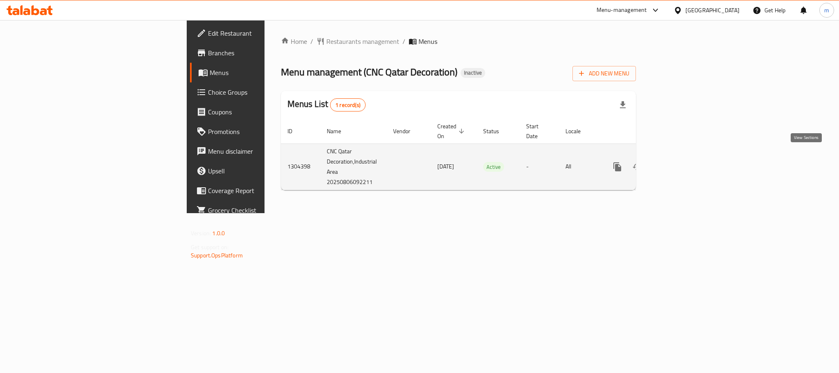
click at [682, 162] on icon "enhanced table" at bounding box center [677, 167] width 10 height 10
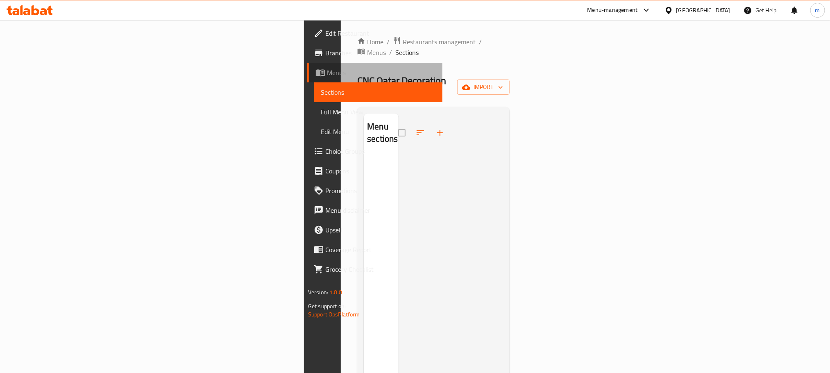
click at [327, 72] on span "Menus" at bounding box center [381, 73] width 109 height 10
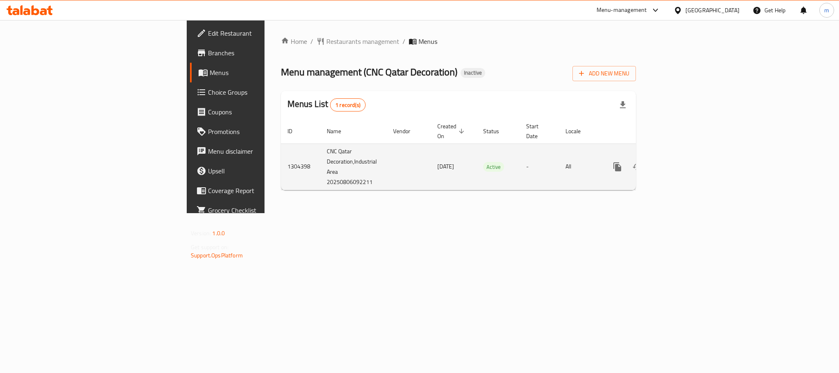
click at [682, 162] on icon "enhanced table" at bounding box center [677, 167] width 10 height 10
click at [662, 163] on icon "enhanced table" at bounding box center [657, 168] width 10 height 10
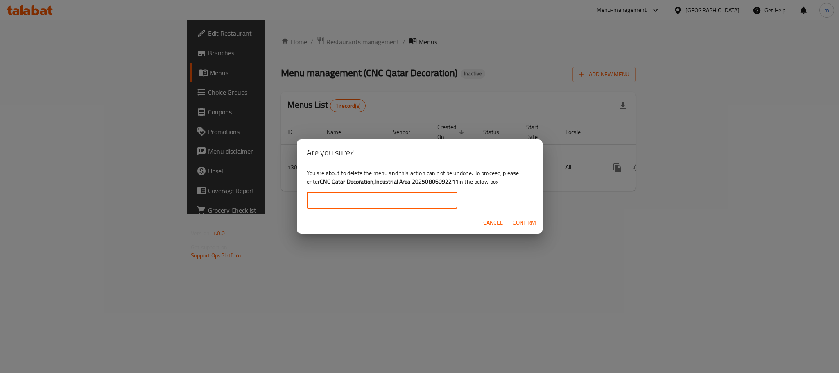
click at [381, 198] on input "text" at bounding box center [382, 200] width 151 height 16
click at [321, 182] on b "CNC Qatar Decoration,Industrial Area 20250806092211" at bounding box center [389, 181] width 139 height 11
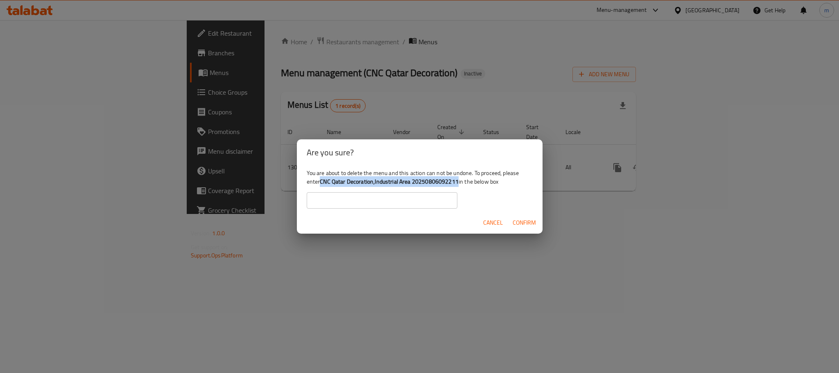
drag, startPoint x: 321, startPoint y: 181, endPoint x: 459, endPoint y: 186, distance: 138.1
click at [459, 186] on div "You are about to delete the menu and this action can not be undone. To proceed,…" at bounding box center [420, 188] width 246 height 46
copy b "CNC Qatar Decoration,Industrial Area 20250806092211"
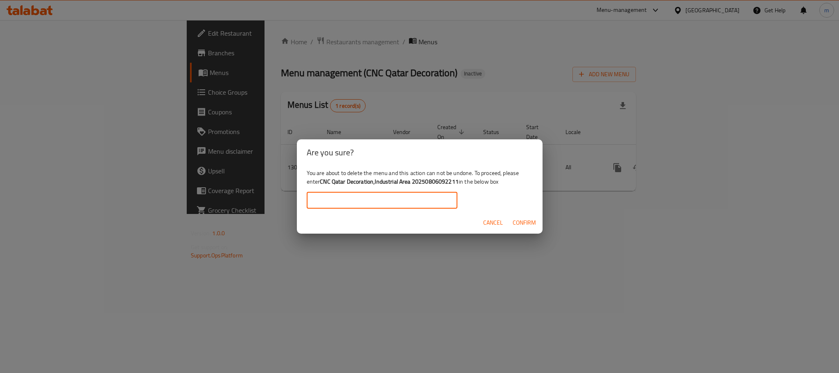
click at [390, 208] on input "text" at bounding box center [382, 200] width 151 height 16
click at [342, 273] on div "Are you sure? You are about to delete the menu and this action can not be undon…" at bounding box center [419, 186] width 839 height 373
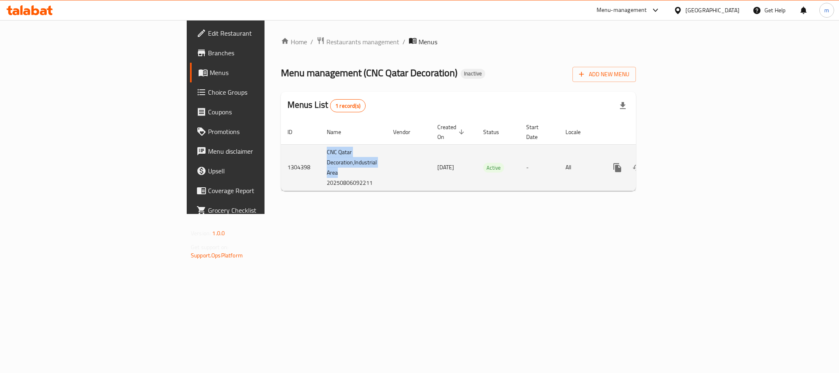
drag, startPoint x: 197, startPoint y: 140, endPoint x: 259, endPoint y: 166, distance: 67.8
click at [320, 166] on td "CNC Qatar Decoration,Industrial Area 20250806092211" at bounding box center [353, 167] width 66 height 46
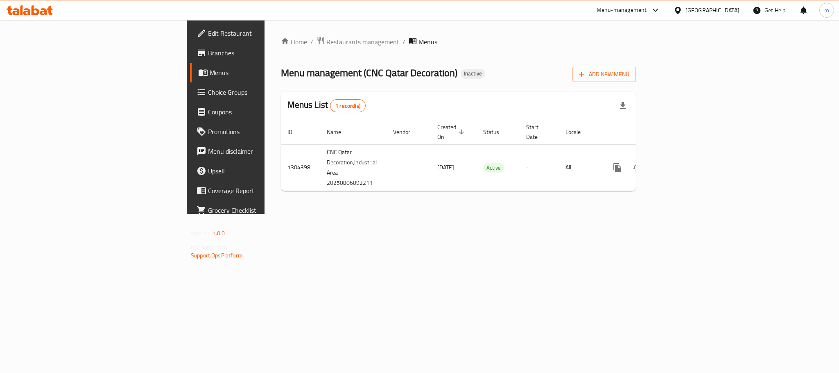
click at [265, 214] on div "Home / Restaurants management / Menus Menu management ( CNC Qatar Decoration ) …" at bounding box center [459, 117] width 388 height 194
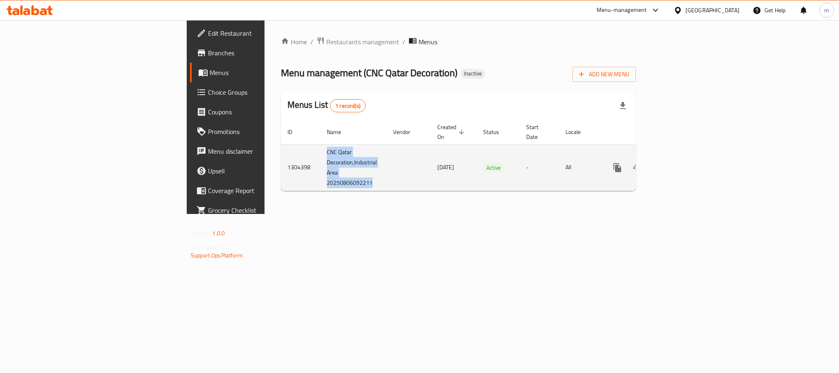
drag, startPoint x: 202, startPoint y: 142, endPoint x: 246, endPoint y: 176, distance: 56.4
click at [320, 176] on td "CNC Qatar Decoration,Industrial Area 20250806092211" at bounding box center [353, 167] width 66 height 46
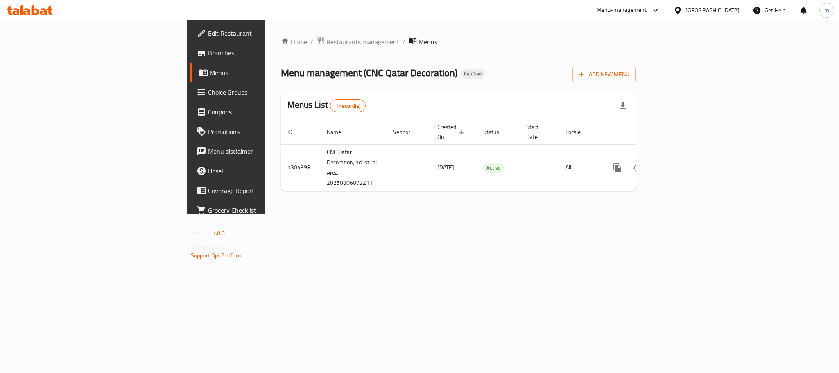
click at [583, 214] on div "Home / Restaurants management / Menus Menu management ( CNC Qatar Decoration ) …" at bounding box center [459, 117] width 388 height 194
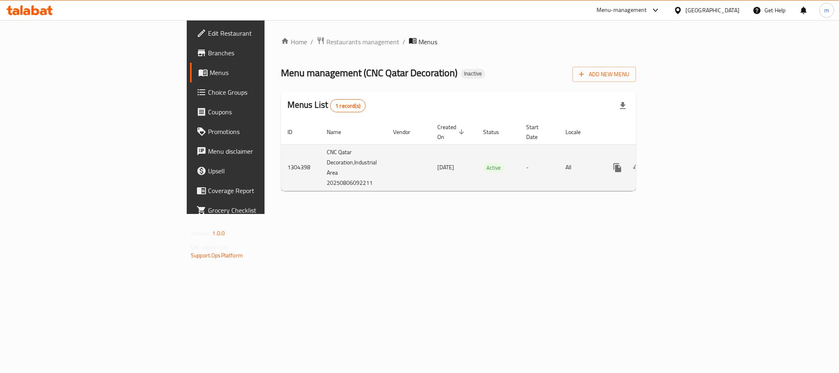
click at [680, 164] on icon "enhanced table" at bounding box center [676, 167] width 7 height 7
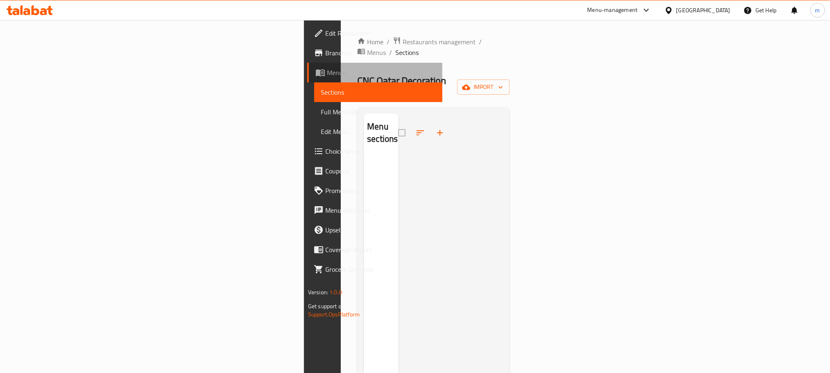
click at [327, 74] on span "Menus" at bounding box center [381, 73] width 109 height 10
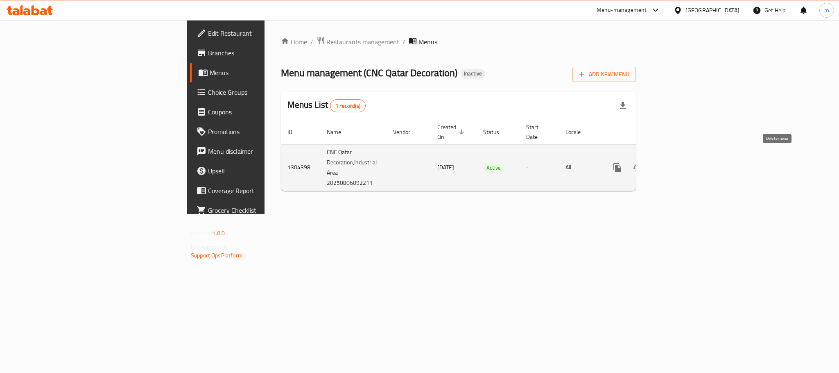
click at [662, 163] on icon "enhanced table" at bounding box center [657, 168] width 10 height 10
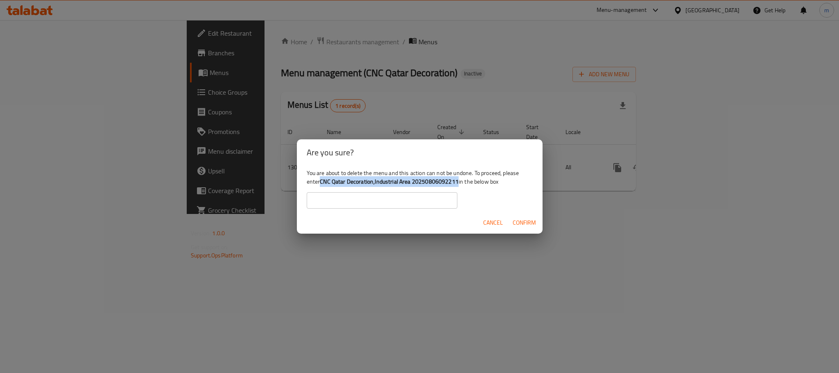
drag, startPoint x: 321, startPoint y: 181, endPoint x: 458, endPoint y: 181, distance: 136.8
click at [458, 181] on b "CNC Qatar Decoration,Industrial Area 20250806092211" at bounding box center [389, 181] width 139 height 11
copy b "CNC Qatar Decoration,Industrial Area 20250806092211"
click at [367, 203] on input "text" at bounding box center [382, 200] width 151 height 16
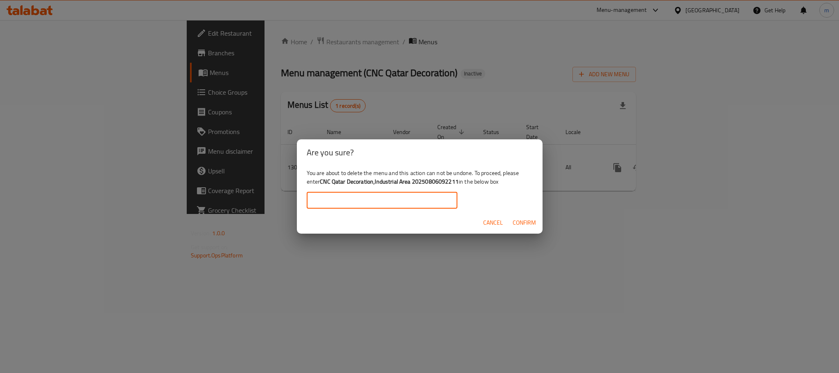
paste input "CNC Qatar Decoration,Industrial Area 20250806092211"
type input "CNC Qatar Decoration,Industrial Area 20250806092211"
click at [535, 216] on button "Confirm" at bounding box center [525, 222] width 30 height 15
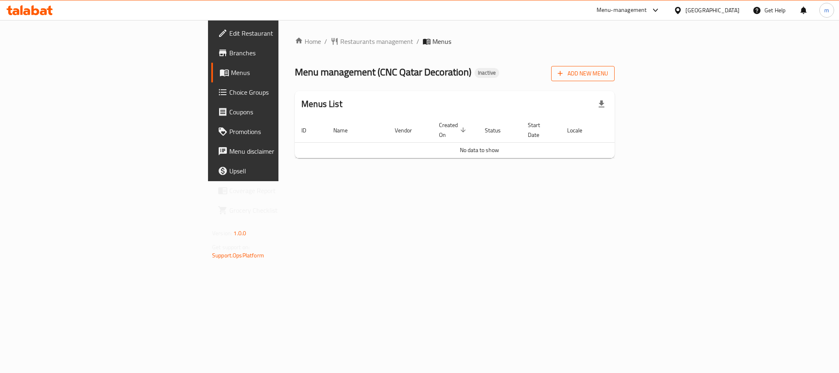
click at [608, 75] on span "Add New Menu" at bounding box center [583, 73] width 50 height 10
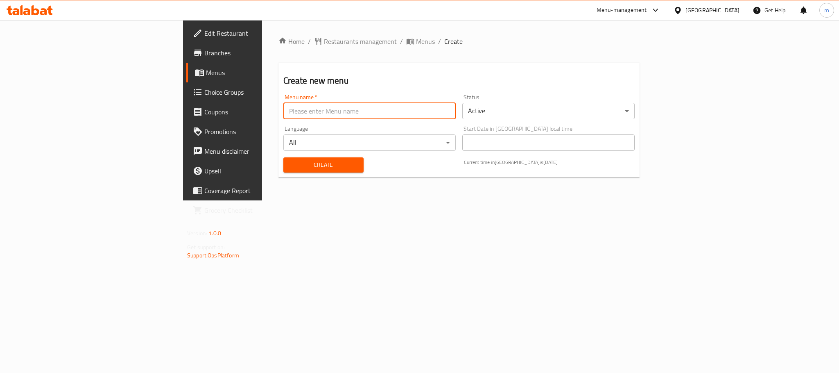
click at [283, 113] on input "text" at bounding box center [369, 111] width 172 height 16
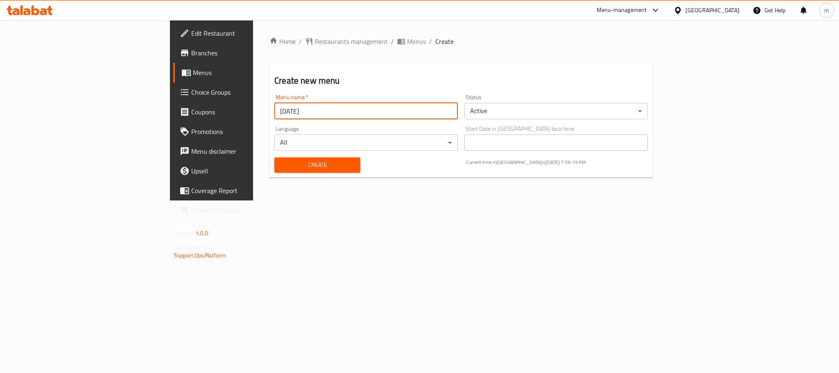
click at [274, 112] on input "7-22-2025" at bounding box center [366, 111] width 184 height 16
type input "8-10-2025"
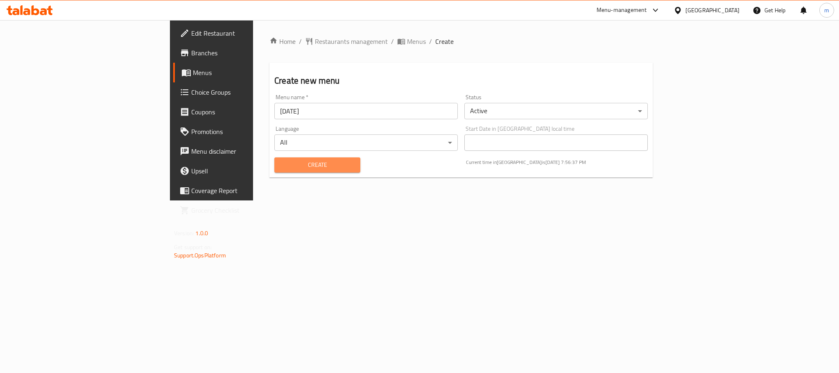
click at [281, 162] on span "Create" at bounding box center [317, 165] width 73 height 10
click at [193, 73] on span "Menus" at bounding box center [248, 73] width 111 height 10
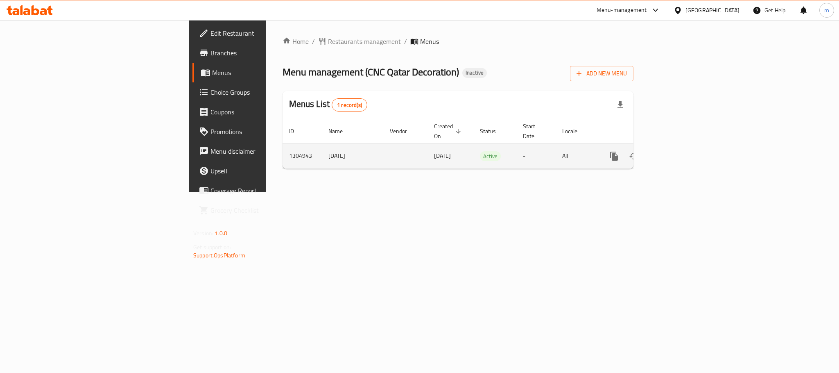
click at [677, 152] on icon "enhanced table" at bounding box center [673, 155] width 7 height 7
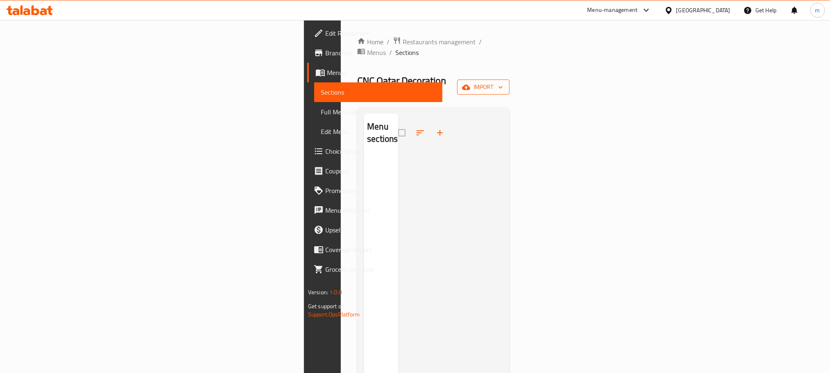
click at [503, 82] on span "import" at bounding box center [483, 87] width 39 height 10
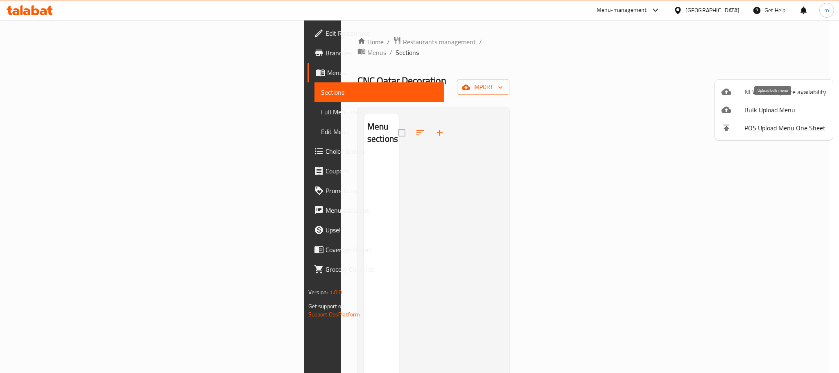
click at [787, 109] on span "Bulk Upload Menu" at bounding box center [786, 110] width 82 height 10
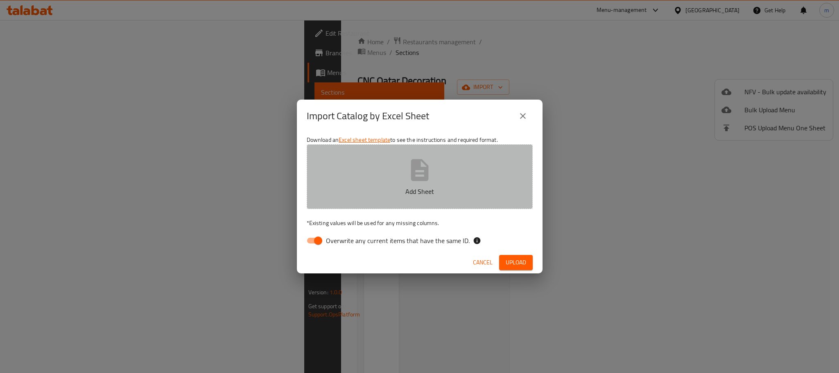
click at [413, 176] on icon "button" at bounding box center [420, 170] width 18 height 22
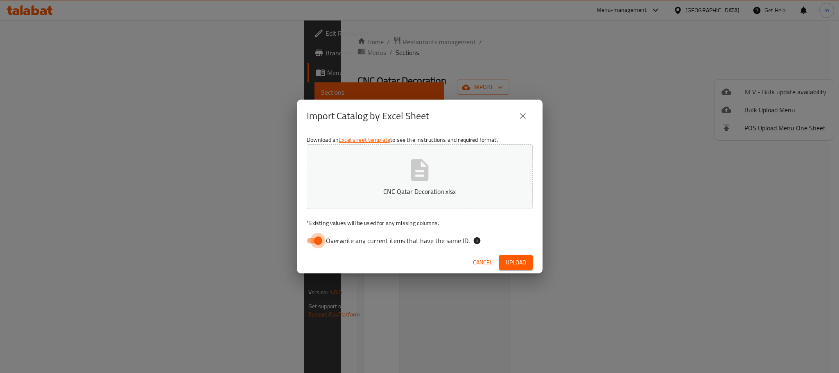
click at [317, 242] on input "Overwrite any current items that have the same ID." at bounding box center [318, 241] width 47 height 16
checkbox input "false"
click at [519, 261] on span "Upload" at bounding box center [516, 262] width 20 height 10
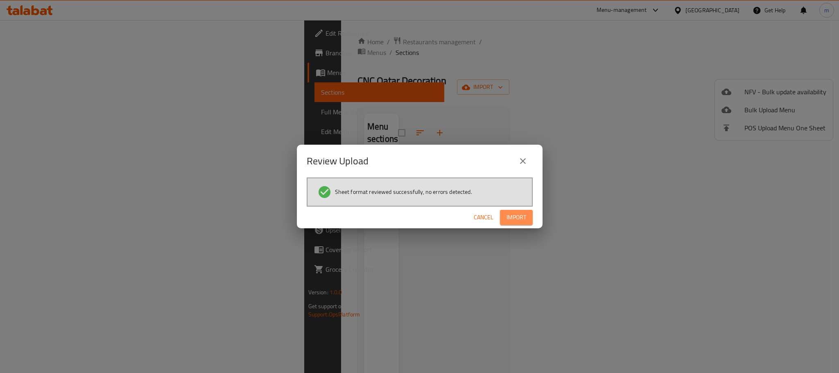
click at [521, 213] on span "Import" at bounding box center [517, 217] width 20 height 10
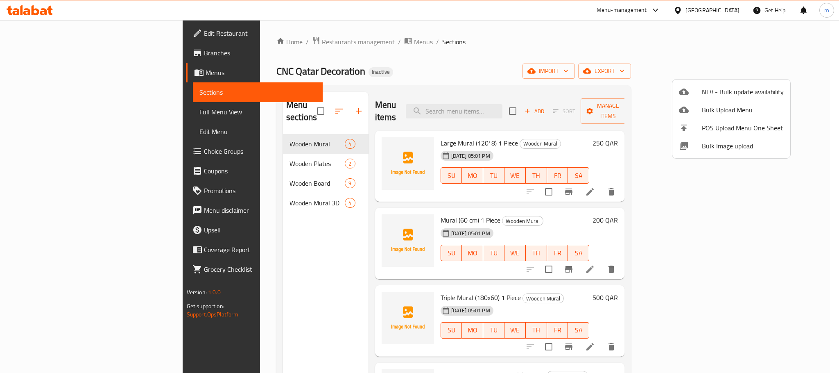
click at [37, 113] on div at bounding box center [419, 186] width 839 height 373
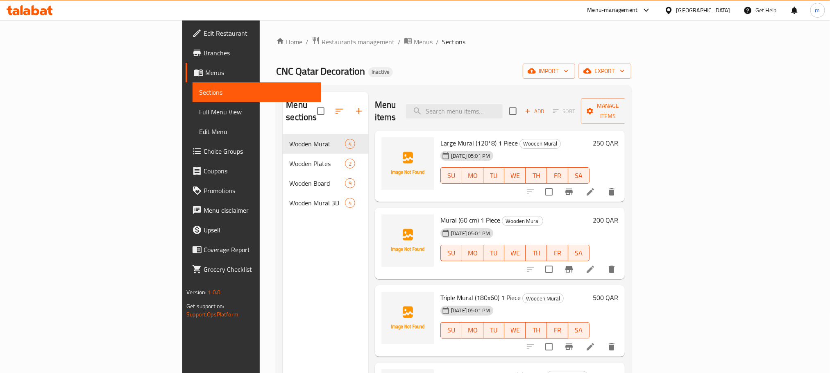
click at [199, 113] on span "Full Menu View" at bounding box center [256, 112] width 115 height 10
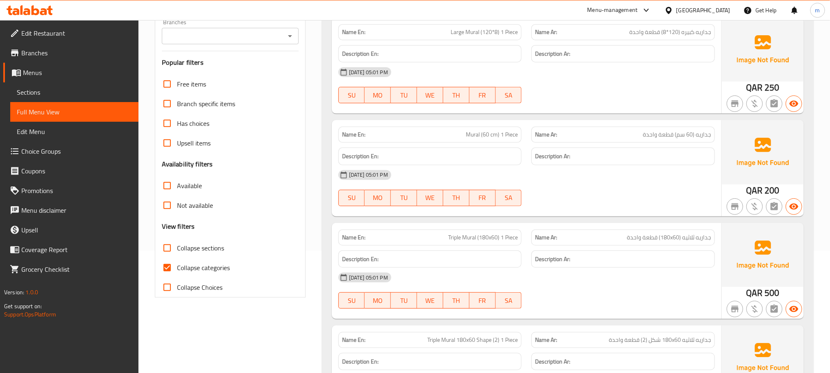
scroll to position [123, 0]
click at [165, 263] on input "Collapse categories" at bounding box center [167, 267] width 20 height 20
checkbox input "false"
click at [166, 248] on input "Collapse sections" at bounding box center [167, 247] width 20 height 20
checkbox input "true"
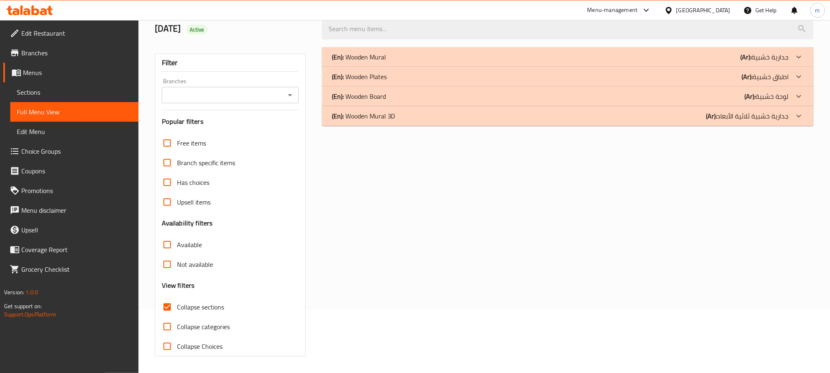
scroll to position [64, 0]
click at [415, 62] on div "(En): Wooden Mural 3D (Ar): جداریة خشبیة ثلاثية الأبعاد" at bounding box center [560, 57] width 457 height 10
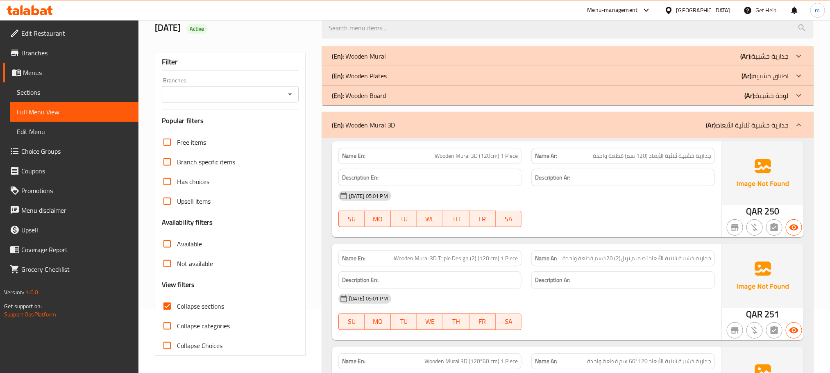
click at [371, 61] on p "(En): Wooden Board" at bounding box center [359, 56] width 54 height 10
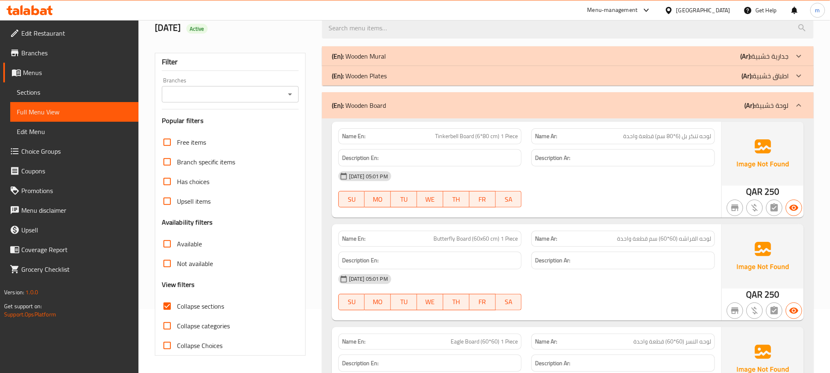
click at [363, 61] on p "(En): Wooden Plates" at bounding box center [359, 56] width 54 height 10
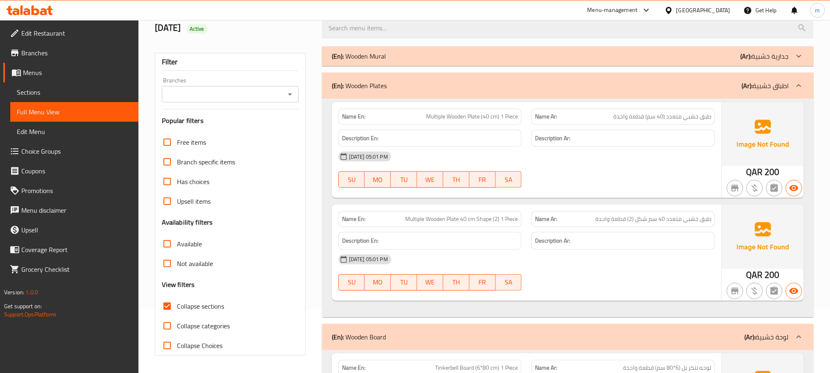
click at [354, 54] on p "(En): Wooden Mural" at bounding box center [359, 56] width 54 height 10
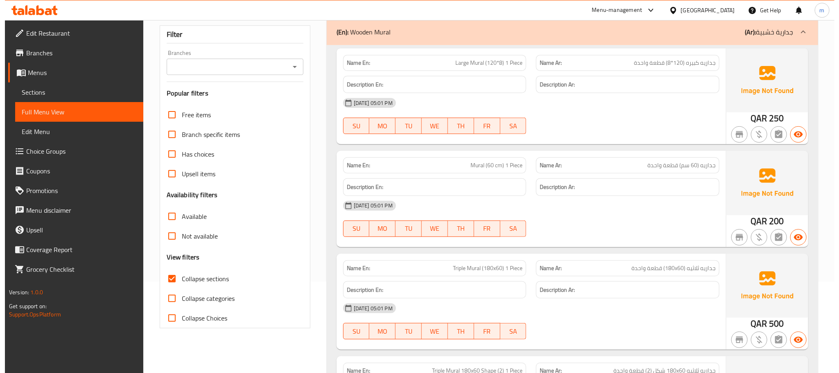
scroll to position [0, 0]
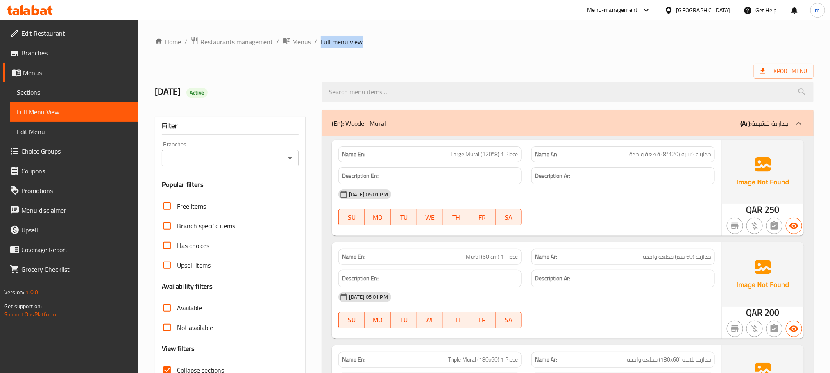
drag, startPoint x: 318, startPoint y: 39, endPoint x: 364, endPoint y: 42, distance: 45.5
click at [364, 42] on ol "Home / Restaurants management / Menus / Full menu view" at bounding box center [484, 41] width 659 height 11
copy span "Full menu view"
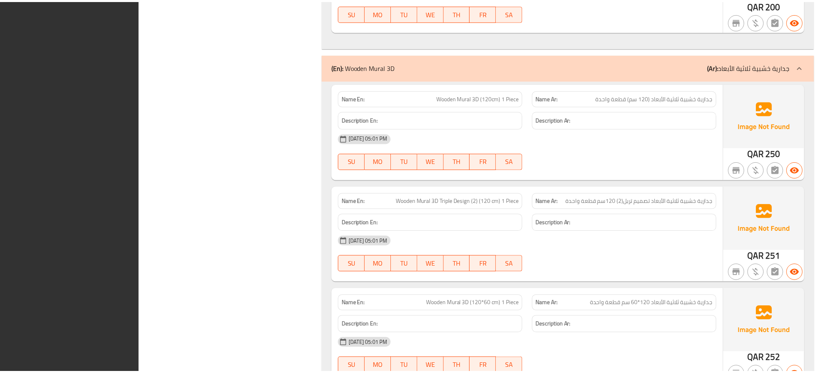
scroll to position [1887, 0]
